Goal: Information Seeking & Learning: Learn about a topic

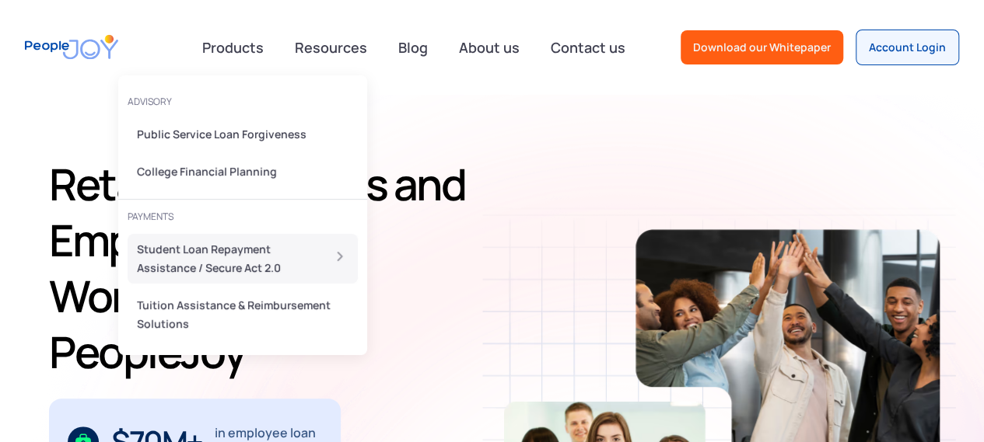
click at [218, 261] on div "Student Loan Repayment Assistance / Secure Act 2.0" at bounding box center [224, 258] width 175 height 37
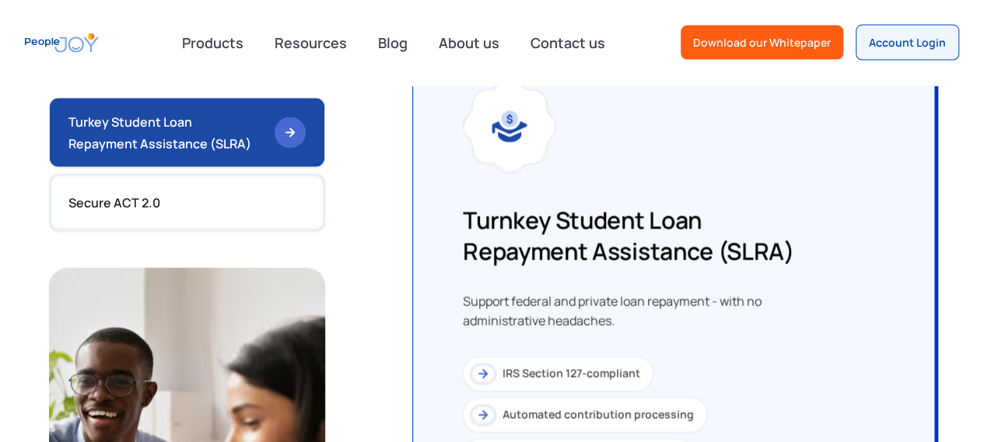
scroll to position [1400, 0]
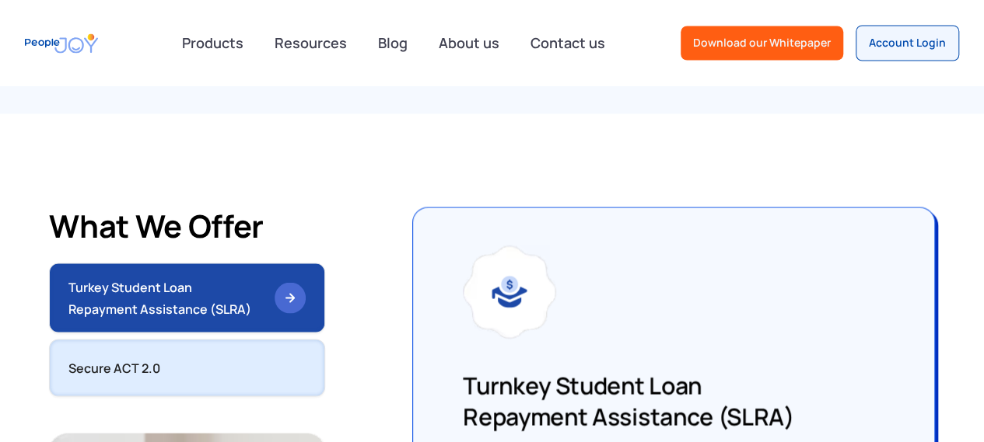
click at [146, 376] on link "Secure ACT 2.0" at bounding box center [187, 368] width 276 height 58
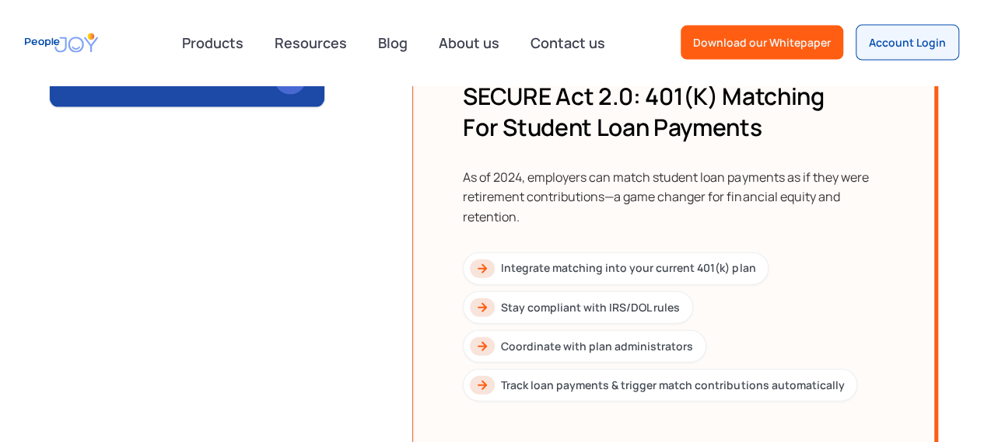
scroll to position [1633, 0]
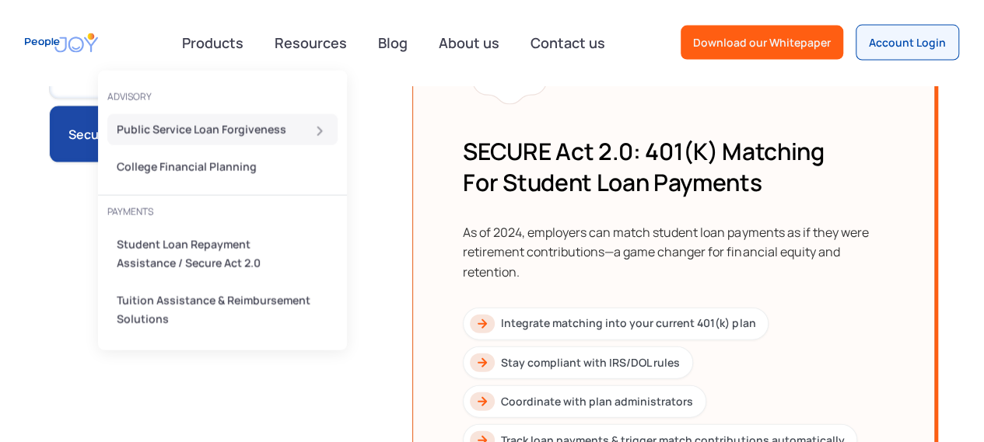
click at [233, 133] on div "Public Service Loan Forgiveness" at bounding box center [218, 130] width 202 height 19
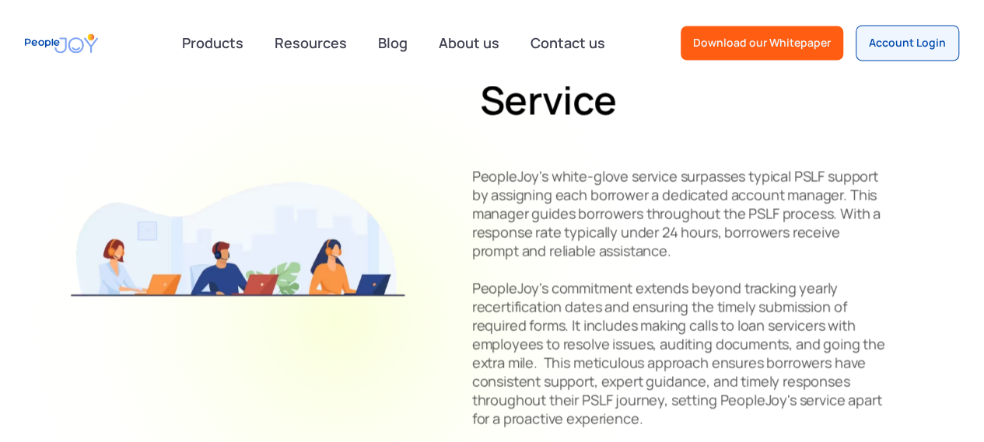
scroll to position [1008, 0]
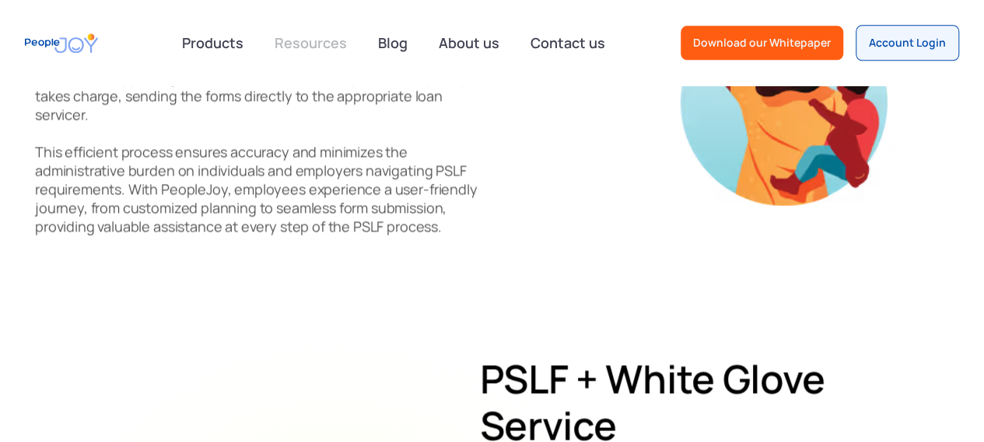
click at [282, 43] on link "Resources" at bounding box center [310, 43] width 91 height 34
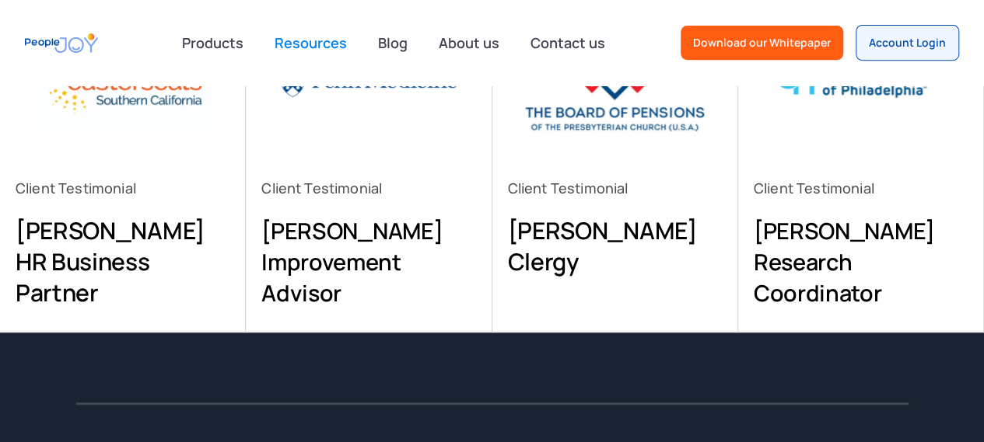
scroll to position [389, 0]
